Goal: Task Accomplishment & Management: Manage account settings

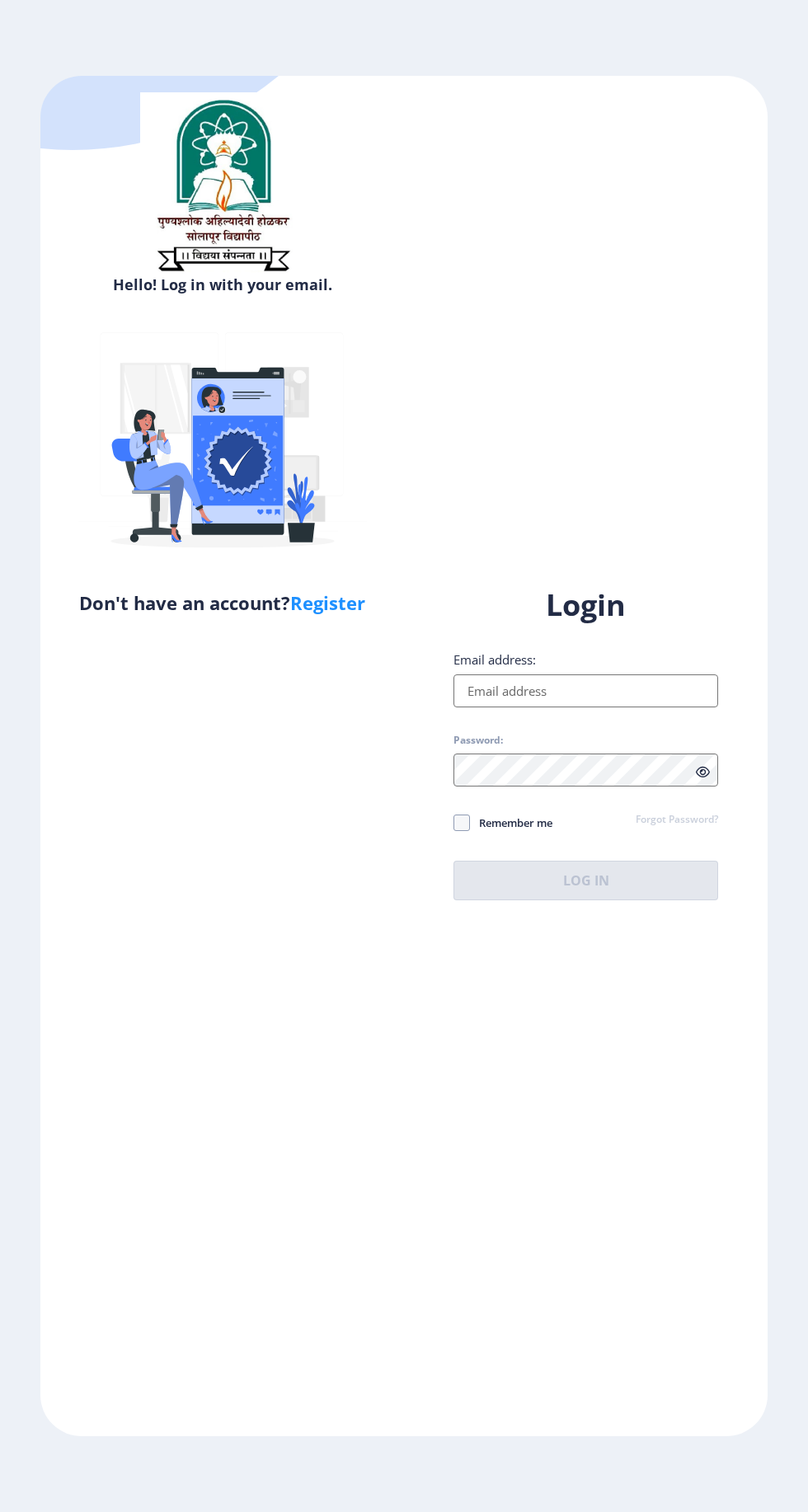
click at [579, 707] on input "Email address:" at bounding box center [586, 691] width 265 height 33
type input "[EMAIL_ADDRESS][DOMAIN_NAME]"
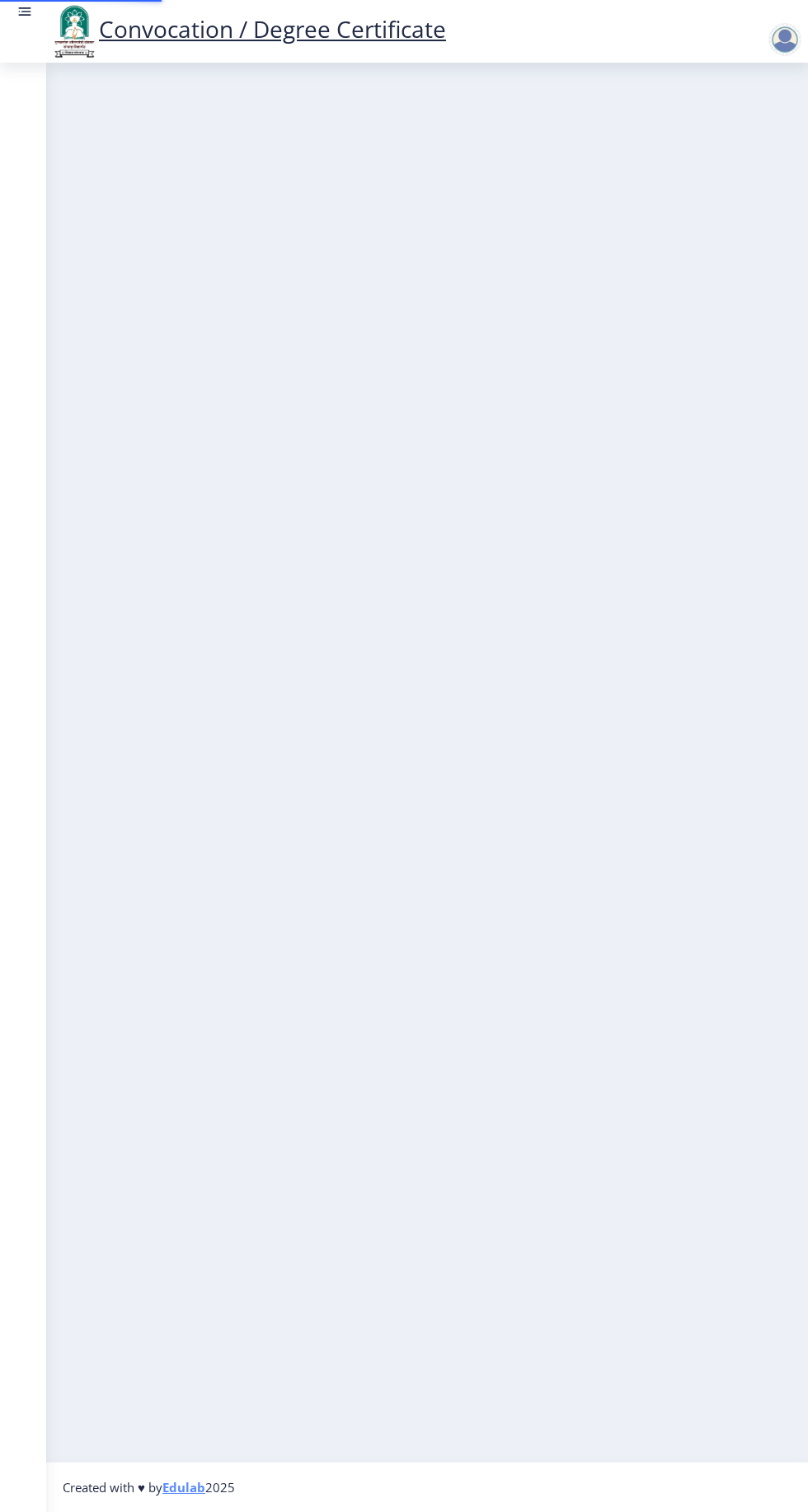
click at [583, 984] on nb-layout-column at bounding box center [427, 761] width 762 height 1399
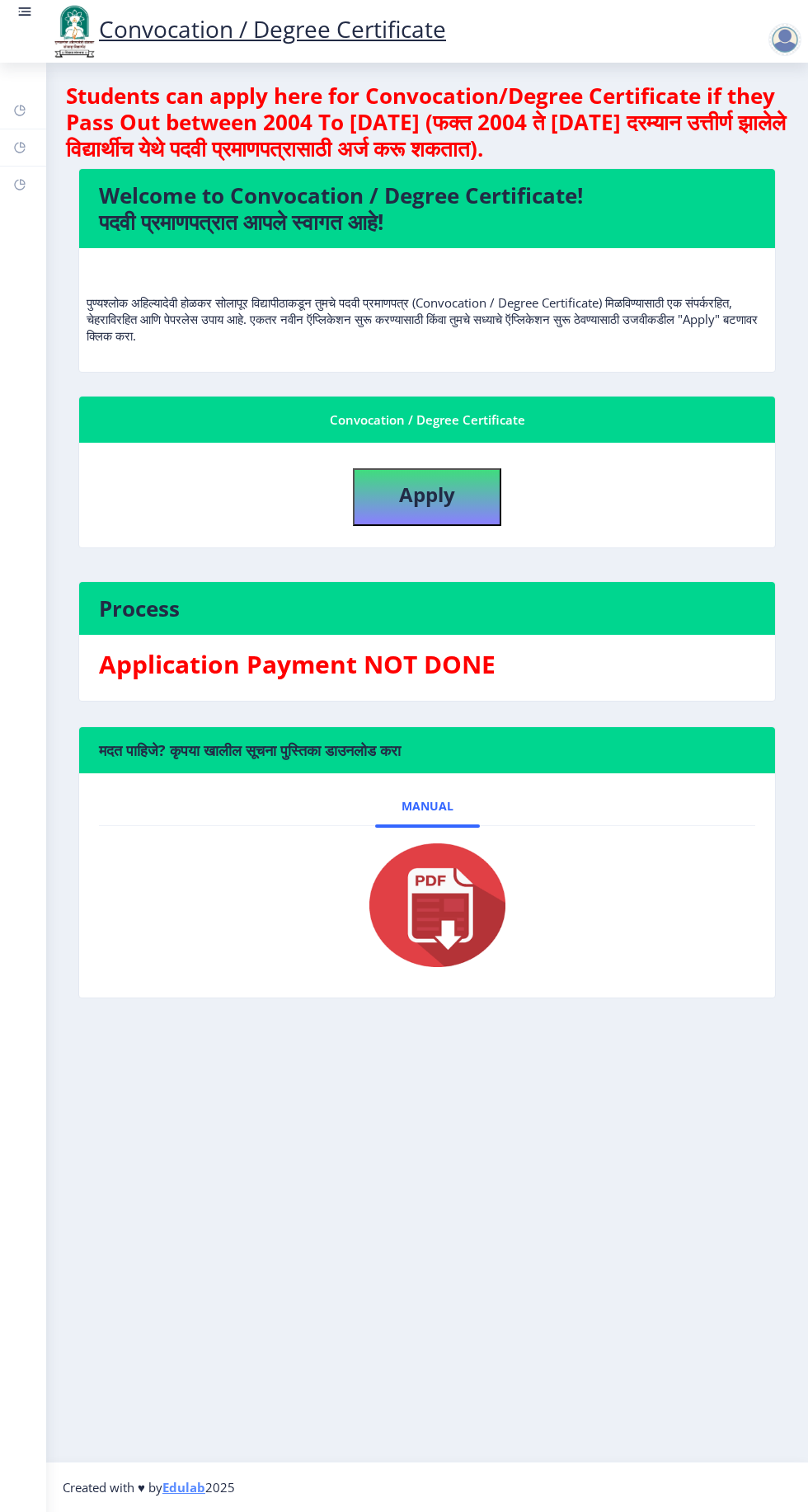
click at [789, 54] on div at bounding box center [785, 39] width 33 height 33
click at [751, 120] on span "Log out" at bounding box center [742, 129] width 105 height 20
